Goal: Information Seeking & Learning: Learn about a topic

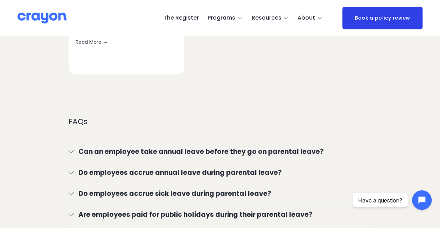
scroll to position [1050, 0]
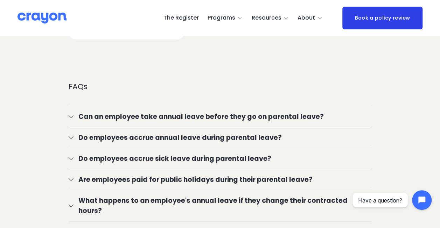
click at [233, 53] on div "Annual leave after parental leave Taking parental leave can reduce the value of…" at bounding box center [220, 33] width 440 height 532
click at [233, 106] on button "Can an employee take annual leave before they go on parental leave?" at bounding box center [220, 116] width 303 height 21
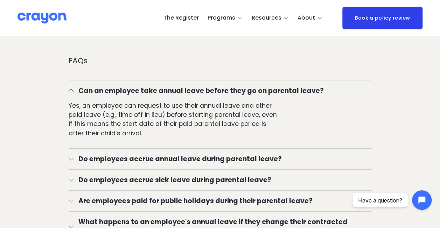
scroll to position [1085, 0]
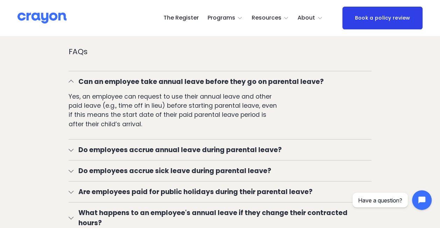
click at [210, 145] on span "Do employees accrue annual leave during parental leave?" at bounding box center [223, 150] width 298 height 10
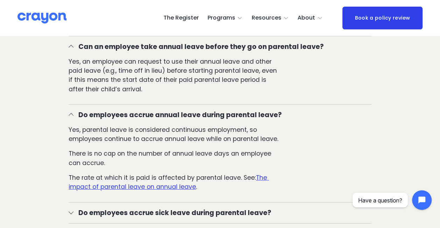
scroll to position [1155, 0]
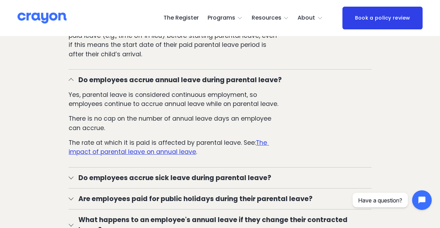
click at [169, 139] on u "The impact of parental leave on annual leave" at bounding box center [169, 148] width 200 height 18
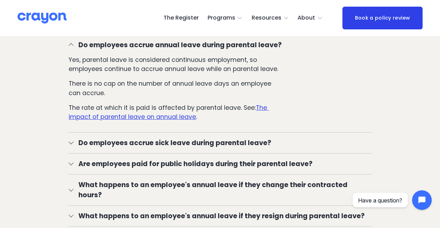
click at [168, 159] on span "Are employees paid for public holidays during their parental leave?" at bounding box center [223, 164] width 298 height 10
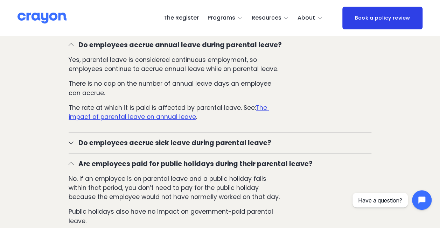
click at [168, 159] on span "Are employees paid for public holidays during their parental leave?" at bounding box center [223, 164] width 298 height 10
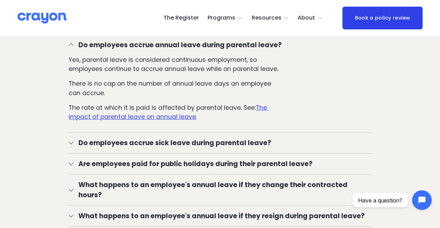
click at [154, 180] on span "What happens to an employee's annual leave if they change their contracted hour…" at bounding box center [223, 190] width 298 height 20
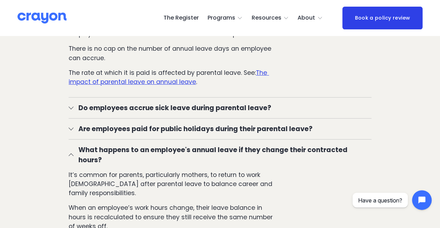
scroll to position [1260, 0]
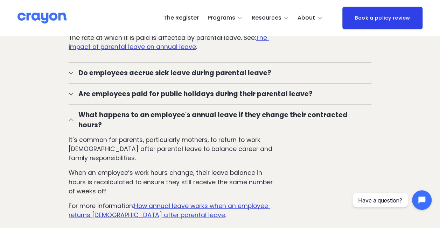
click at [156, 202] on u "How annual leave works when an employee returns [DEMOGRAPHIC_DATA] after parent…" at bounding box center [169, 211] width 201 height 18
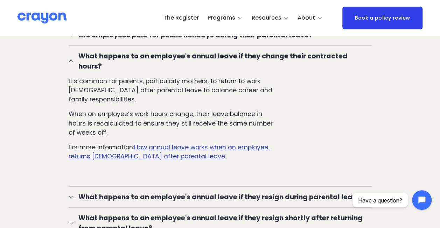
scroll to position [1330, 0]
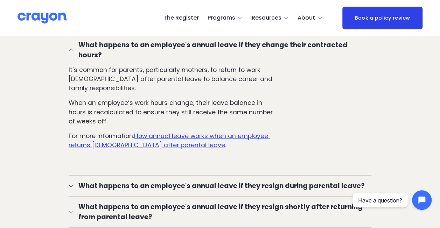
click at [157, 176] on button "What happens to an employee's annual leave if they resign during parental leave?" at bounding box center [220, 186] width 303 height 21
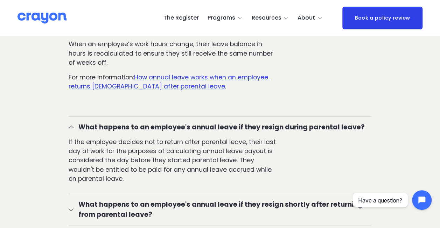
scroll to position [1400, 0]
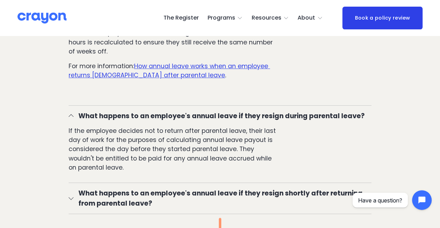
click at [156, 188] on span "What happens to an employee's annual leave if they resign shortly after returni…" at bounding box center [223, 198] width 298 height 20
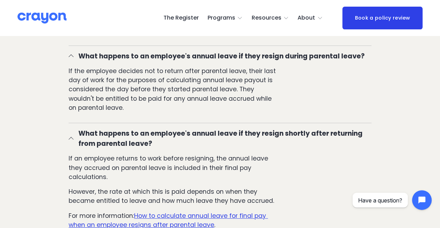
scroll to position [1470, 0]
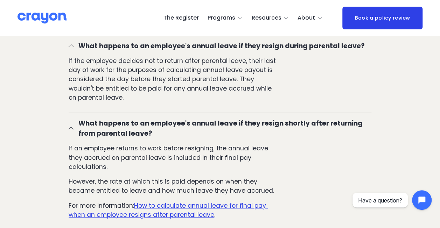
click at [166, 202] on u "How to calculate annual leave for final pay when an employee resigns after pare…" at bounding box center [168, 211] width 199 height 18
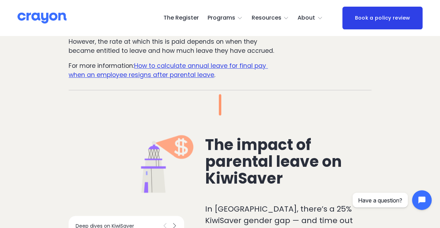
scroll to position [1645, 0]
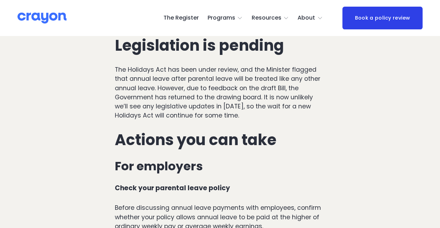
scroll to position [2135, 0]
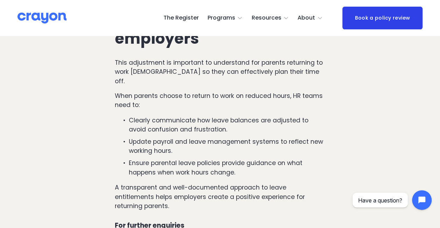
scroll to position [945, 0]
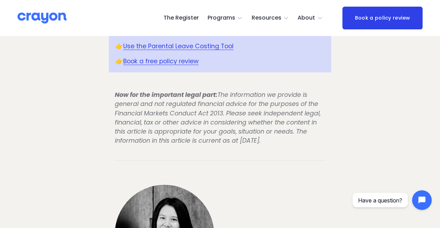
scroll to position [1365, 0]
